Goal: Navigation & Orientation: Go to known website

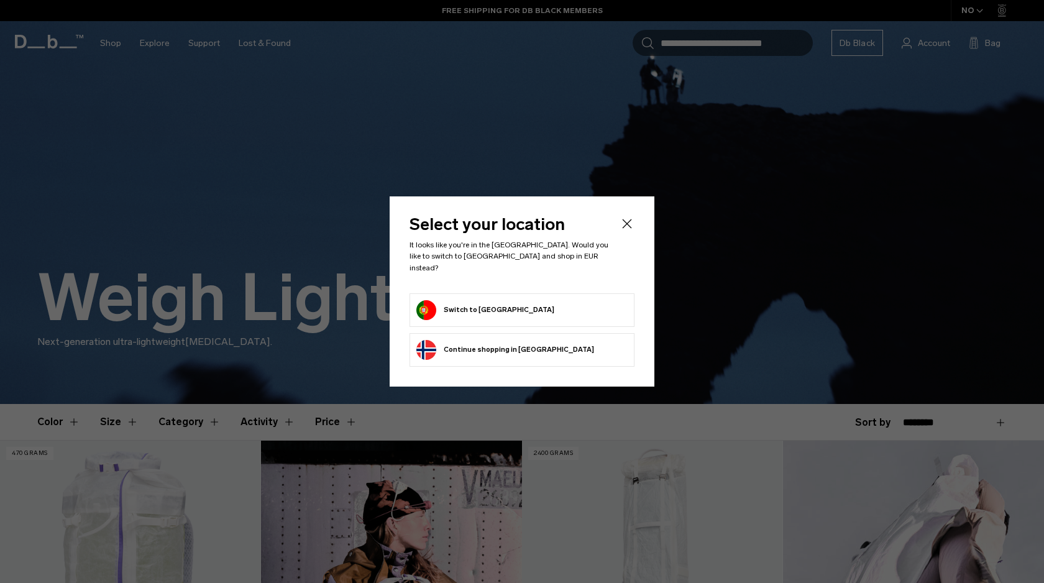
click at [480, 300] on button "Switch to Portugal" at bounding box center [485, 310] width 138 height 20
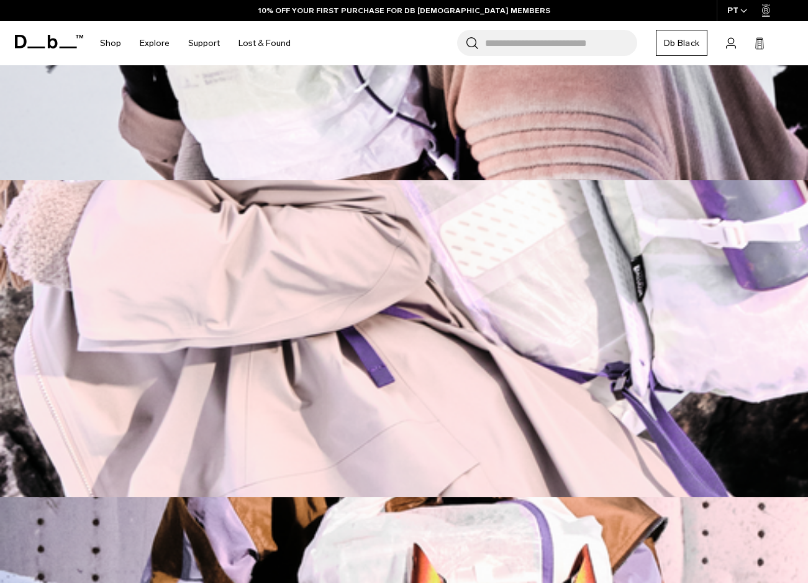
scroll to position [328, 0]
